Goal: Information Seeking & Learning: Compare options

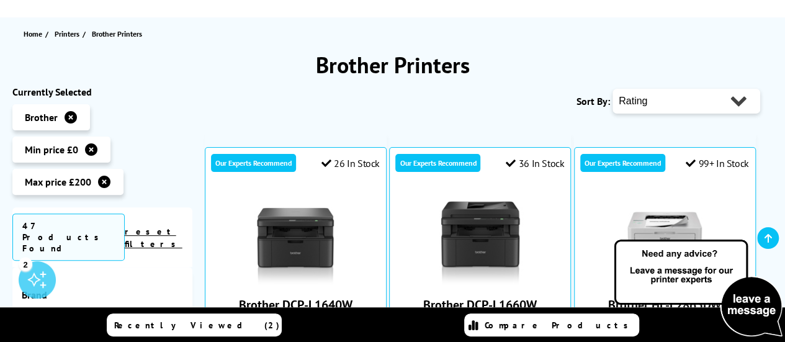
scroll to position [62, 0]
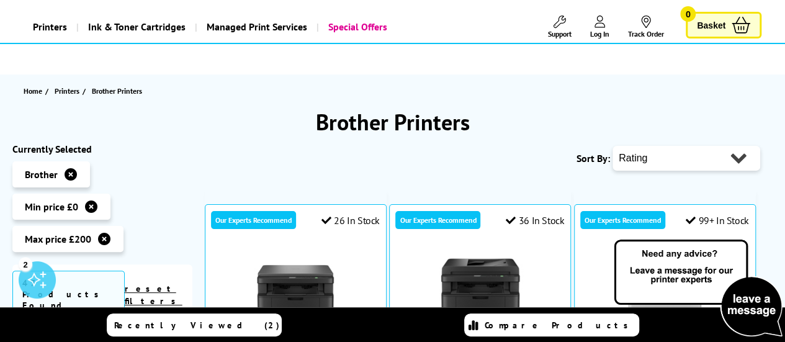
click at [653, 159] on select "Popularity Rating Price - Low to High Price - High to Low Running Costs - Low t…" at bounding box center [686, 158] width 148 height 25
click at [512, 117] on h1 "Brother Printers" at bounding box center [392, 121] width 760 height 29
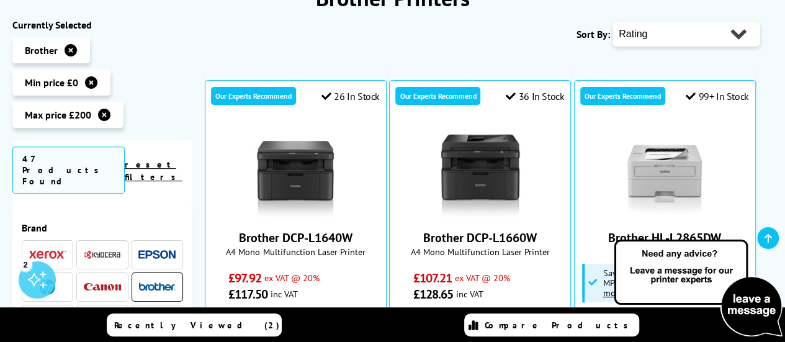
scroll to position [248, 0]
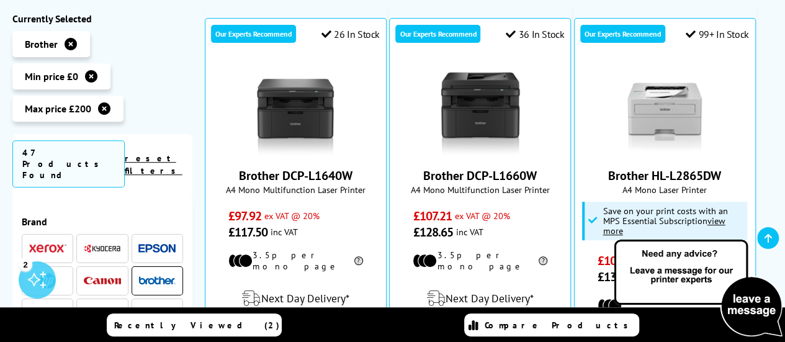
click at [156, 244] on img at bounding box center [156, 248] width 37 height 9
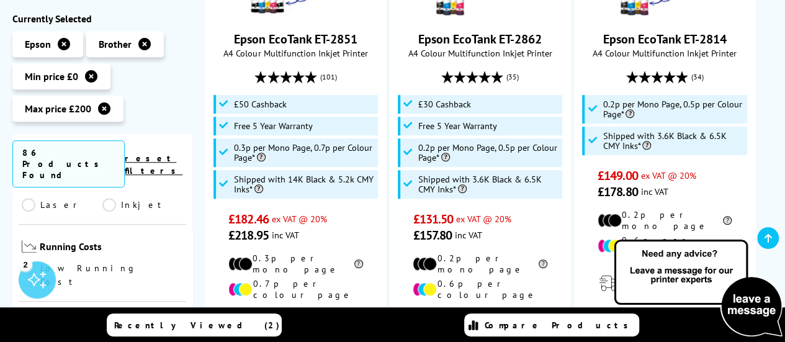
scroll to position [496, 0]
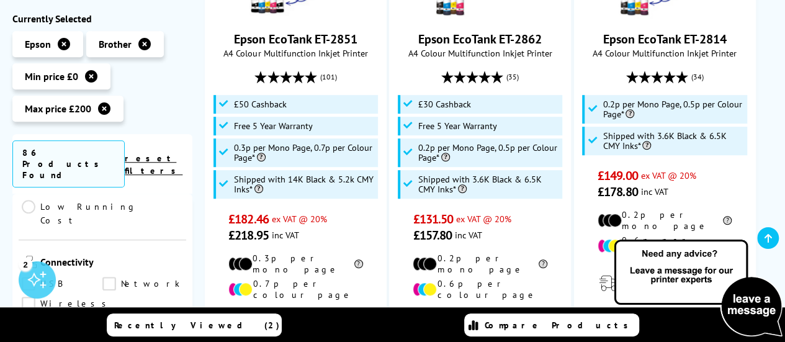
click at [30, 297] on link "Wireless" at bounding box center [67, 304] width 91 height 14
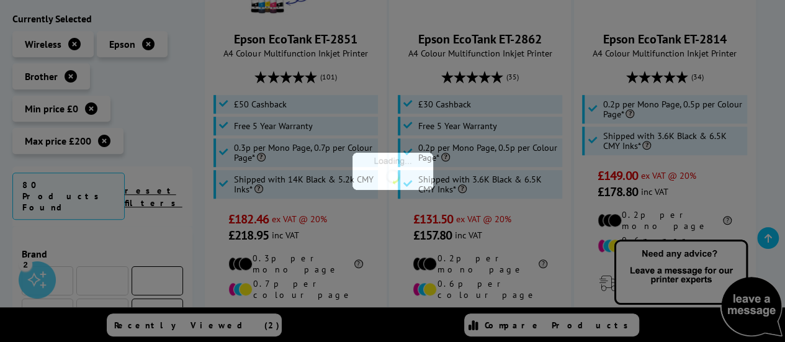
scroll to position [496, 0]
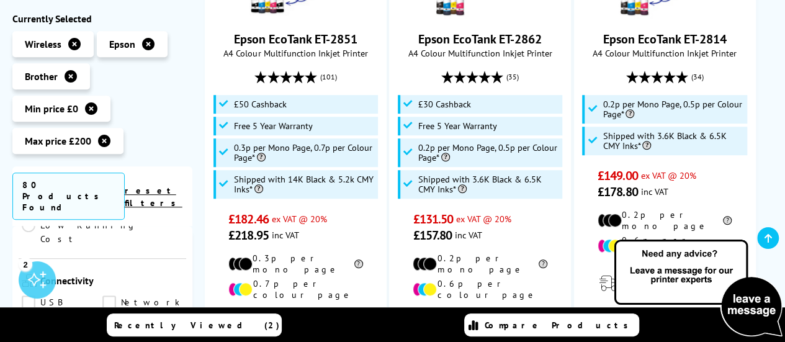
click at [102, 336] on link "Wi-Fi Direct" at bounding box center [62, 343] width 81 height 14
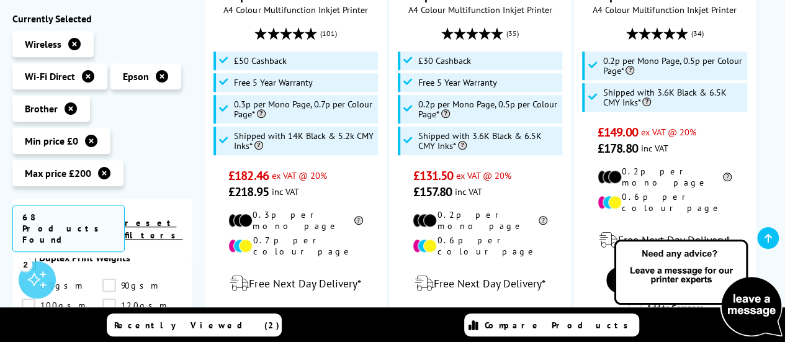
scroll to position [434, 0]
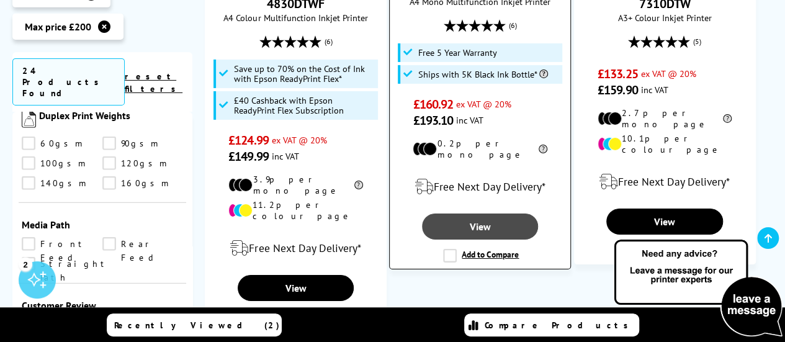
scroll to position [2047, 0]
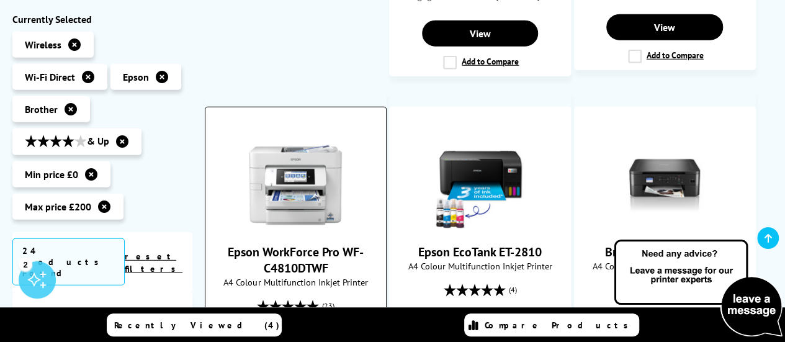
scroll to position [1675, 0]
